Goal: Task Accomplishment & Management: Manage account settings

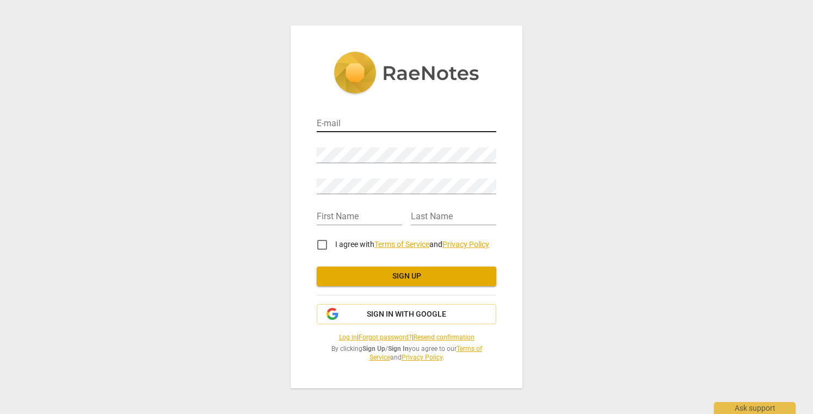
click at [411, 117] on input "email" at bounding box center [407, 124] width 180 height 16
type input "[EMAIL_ADDRESS][DOMAIN_NAME]"
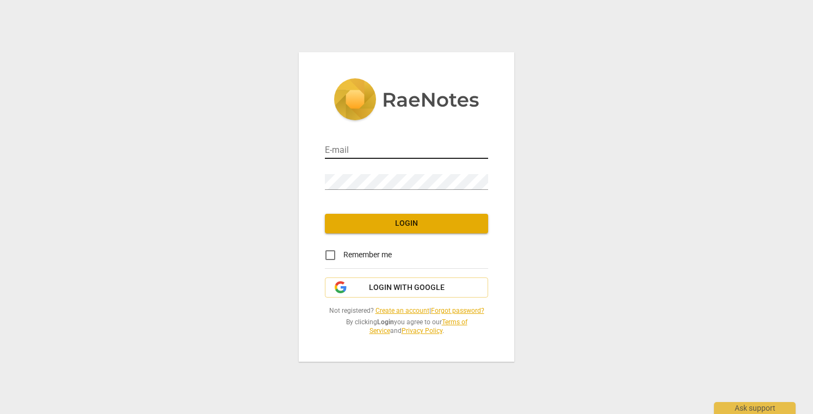
click at [441, 151] on input "email" at bounding box center [406, 151] width 163 height 16
type input "[EMAIL_ADDRESS][DOMAIN_NAME]"
click at [368, 252] on span "Remember me" at bounding box center [367, 254] width 48 height 11
click at [343, 252] on input "Remember me" at bounding box center [330, 255] width 26 height 26
checkbox input "true"
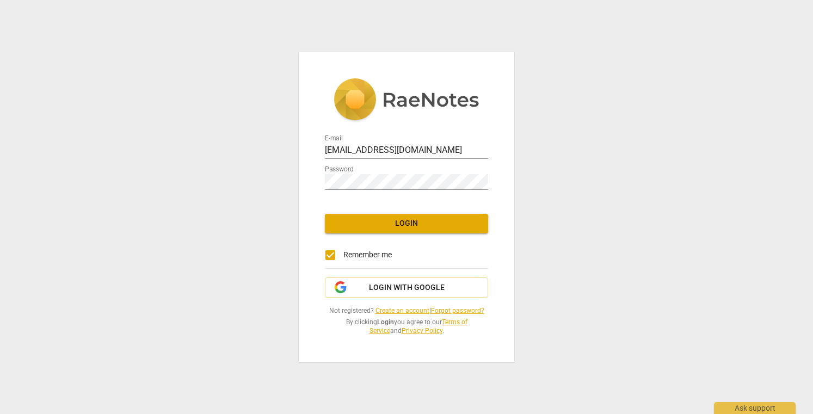
click at [384, 227] on span "Login" at bounding box center [406, 223] width 146 height 11
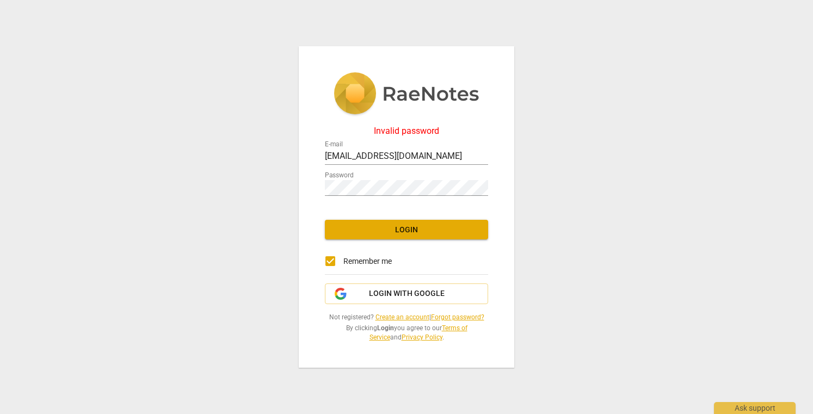
click at [602, 244] on div "Invalid password E-mail mdesbrisay@gmail.com Password Login Remember me Login w…" at bounding box center [406, 207] width 813 height 414
